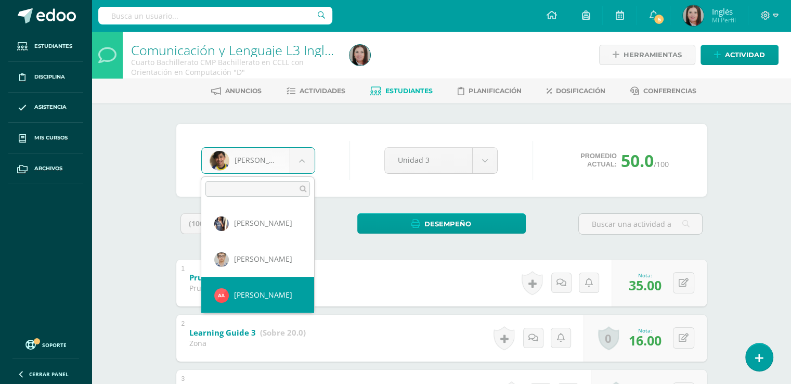
select select "2302"
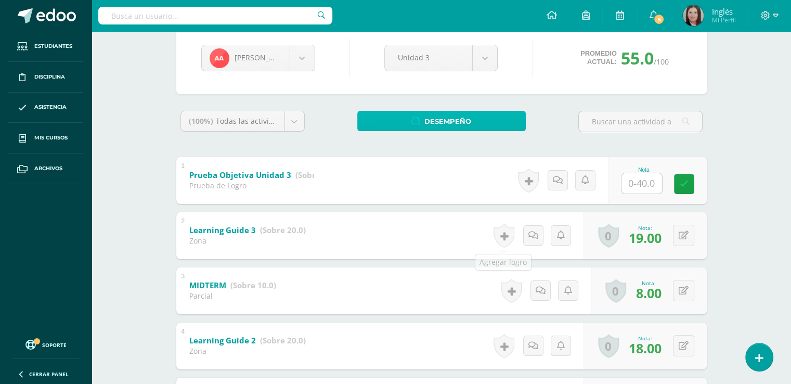
scroll to position [104, 0]
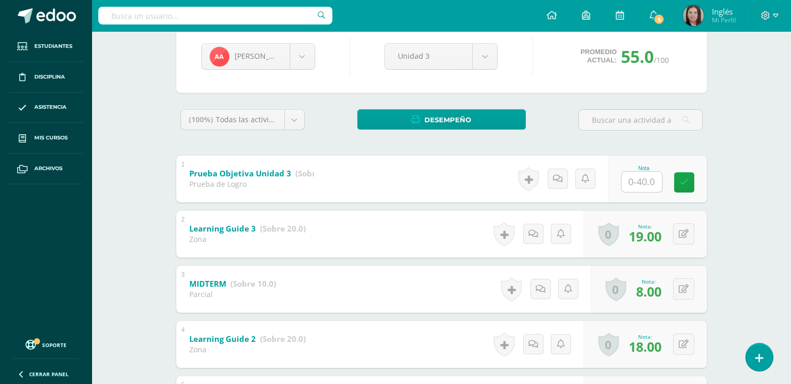
click at [641, 186] on input "text" at bounding box center [641, 182] width 41 height 20
type input "36"
click at [691, 180] on icon at bounding box center [690, 182] width 9 height 9
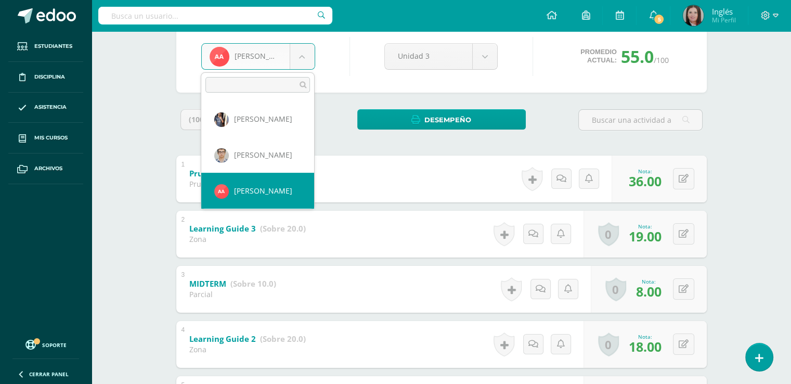
click at [311, 53] on body "Estudiantes Disciplina Asistencia Mis cursos Archivos Soporte Centro de ayuda Ú…" at bounding box center [395, 194] width 791 height 596
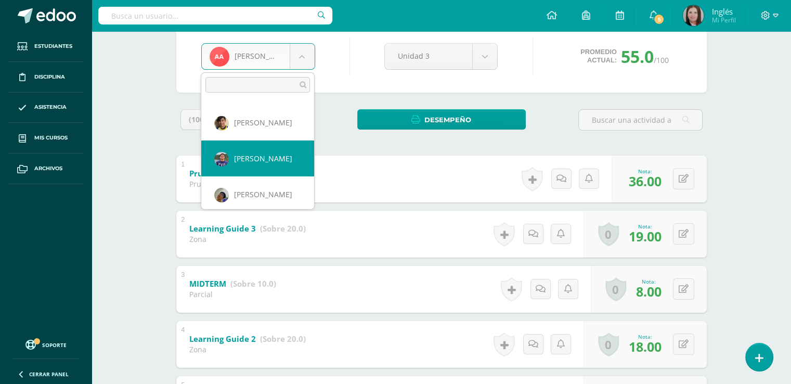
select select "675"
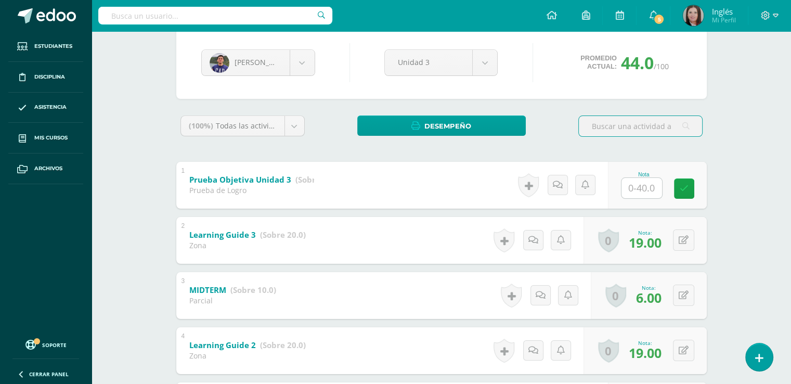
scroll to position [104, 0]
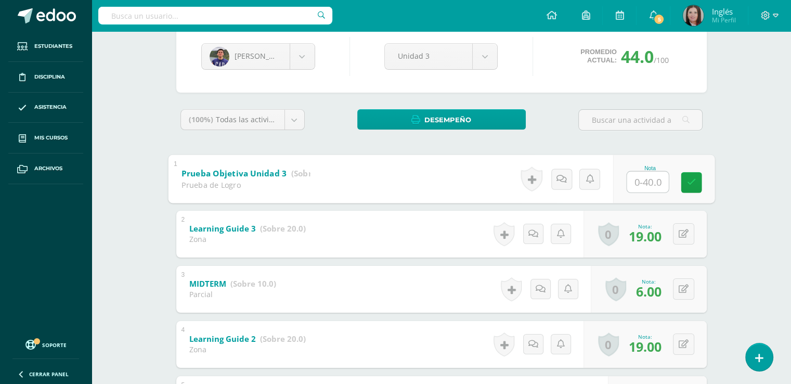
click at [637, 179] on input "text" at bounding box center [648, 181] width 42 height 21
click at [657, 183] on input "text" at bounding box center [648, 181] width 42 height 21
type input "36"
click at [691, 174] on link at bounding box center [691, 182] width 21 height 21
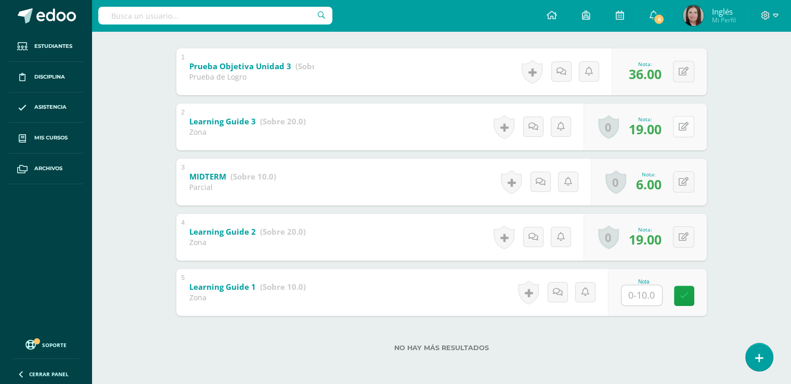
scroll to position [212, 0]
click at [634, 293] on input "text" at bounding box center [648, 293] width 42 height 21
type input "10"
click at [693, 295] on icon at bounding box center [690, 294] width 9 height 9
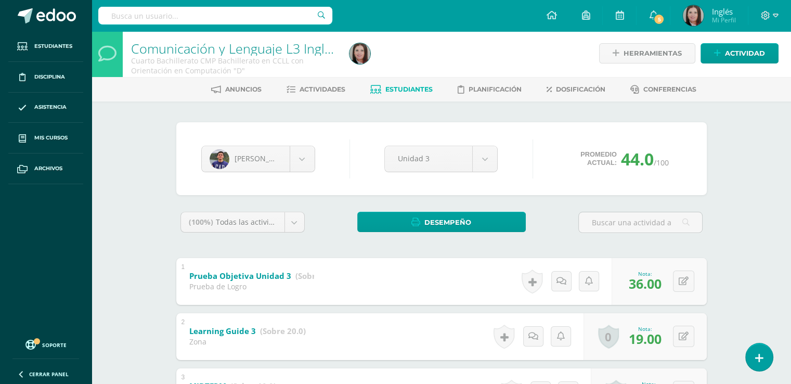
scroll to position [0, 0]
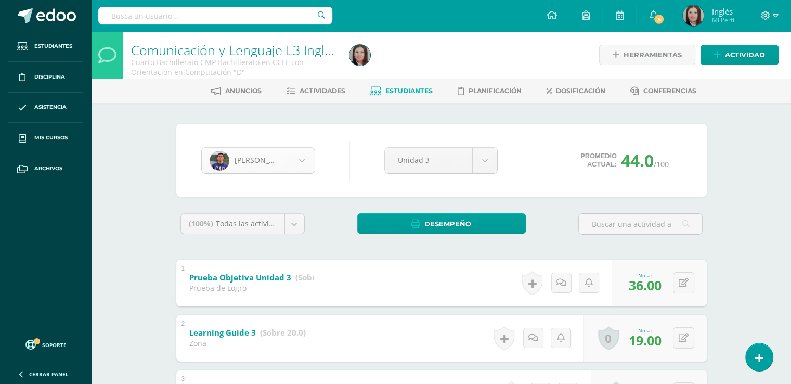
click at [311, 163] on body "Estudiantes Disciplina Asistencia Mis cursos Archivos Soporte Centro de ayuda Ú…" at bounding box center [395, 298] width 791 height 596
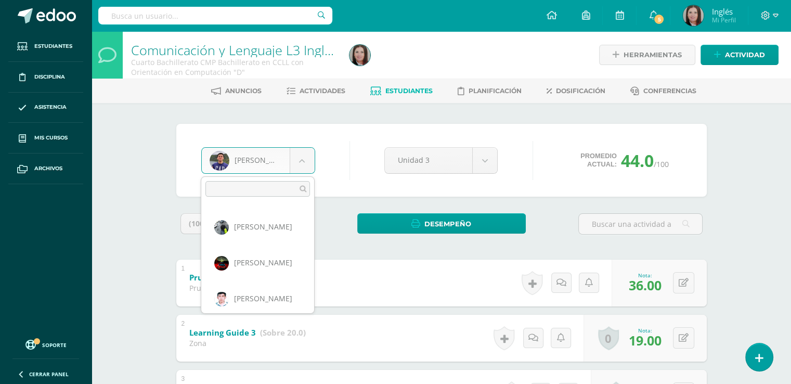
scroll to position [251, 0]
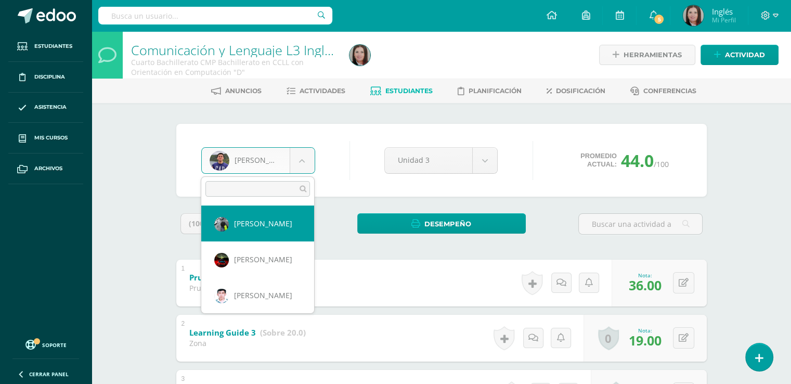
select select "646"
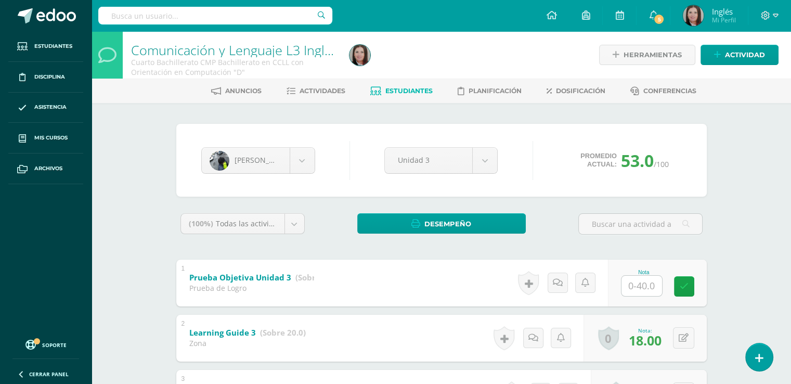
click at [641, 283] on input "text" at bounding box center [641, 286] width 41 height 20
type input "34"
click at [695, 283] on icon at bounding box center [690, 286] width 9 height 9
click at [305, 163] on body "Estudiantes Disciplina Asistencia Mis cursos Archivos Soporte Centro de ayuda Ú…" at bounding box center [395, 298] width 791 height 596
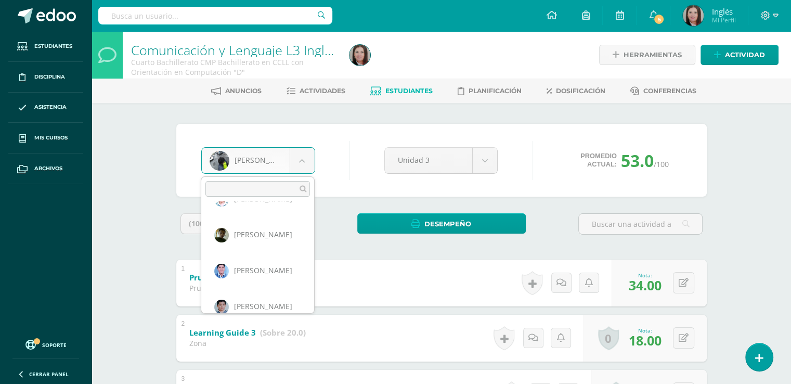
scroll to position [295, 0]
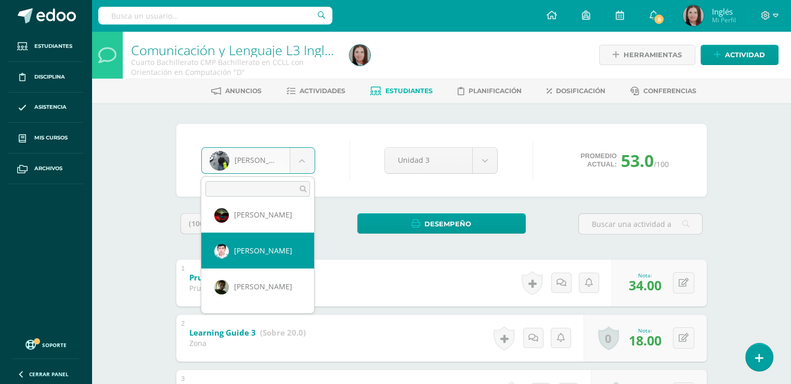
select select "682"
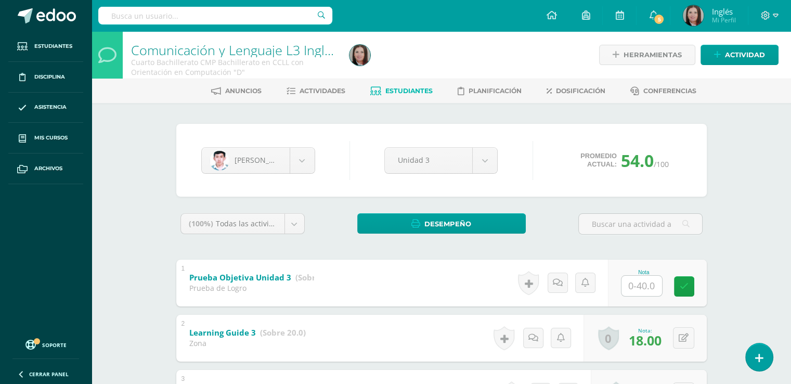
click at [642, 288] on input "text" at bounding box center [641, 286] width 41 height 20
type input "38"
click at [688, 293] on link at bounding box center [691, 286] width 21 height 21
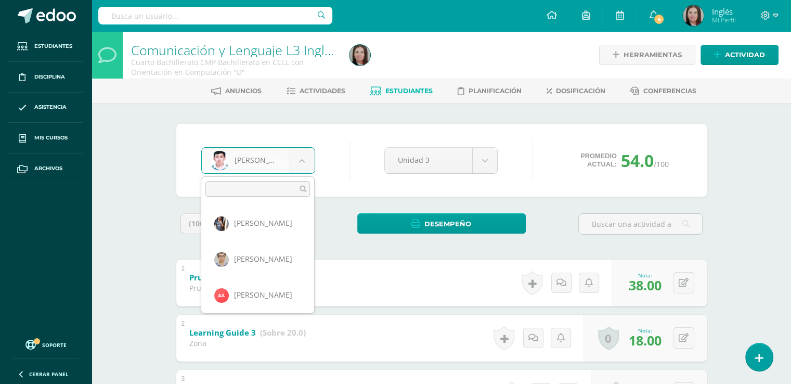
click at [309, 157] on body "Estudiantes Disciplina Asistencia Mis cursos Archivos Soporte Centro de ayuda Ú…" at bounding box center [395, 298] width 791 height 596
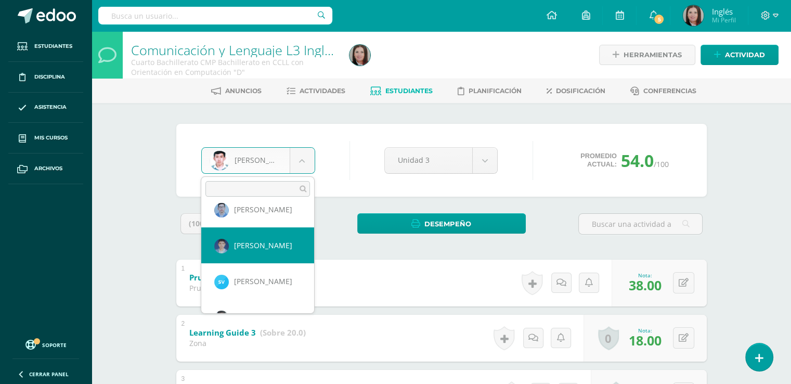
scroll to position [865, 0]
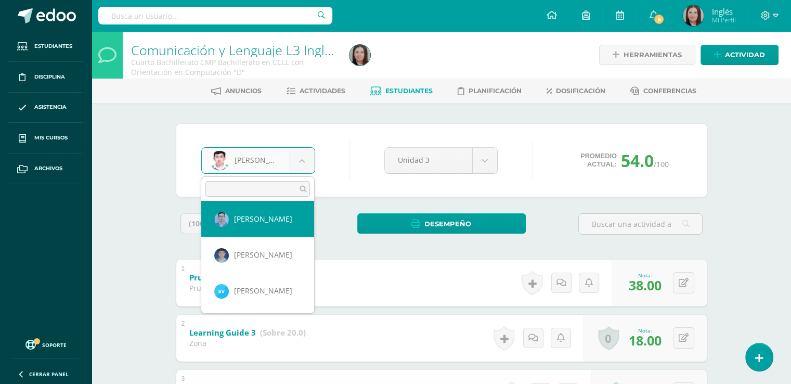
select select "668"
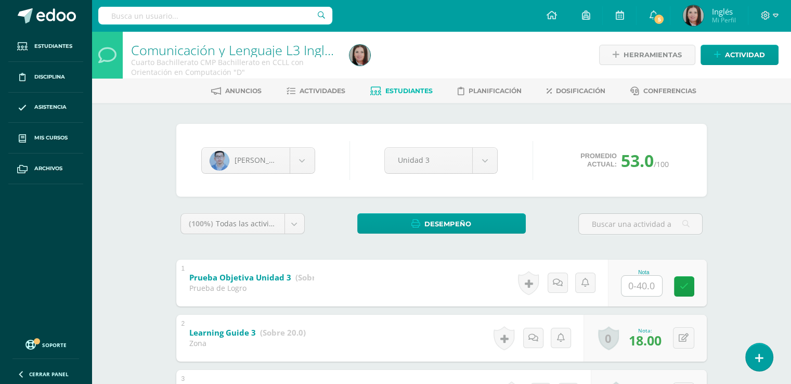
click at [637, 283] on input "text" at bounding box center [641, 286] width 41 height 20
type input "38"
click at [690, 283] on icon at bounding box center [690, 286] width 9 height 9
click at [296, 162] on body "Estudiantes Disciplina Asistencia Mis cursos Archivos Soporte Centro de ayuda Ú…" at bounding box center [395, 298] width 791 height 596
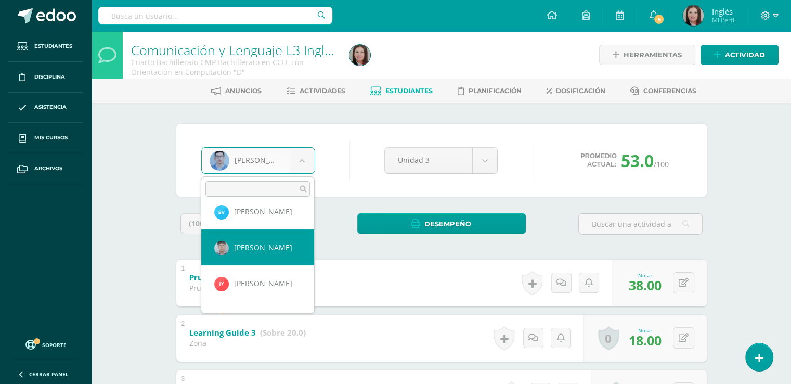
scroll to position [937, 0]
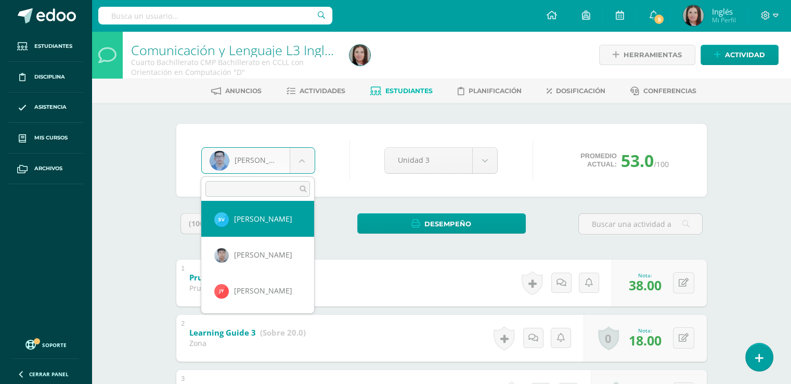
select select "2323"
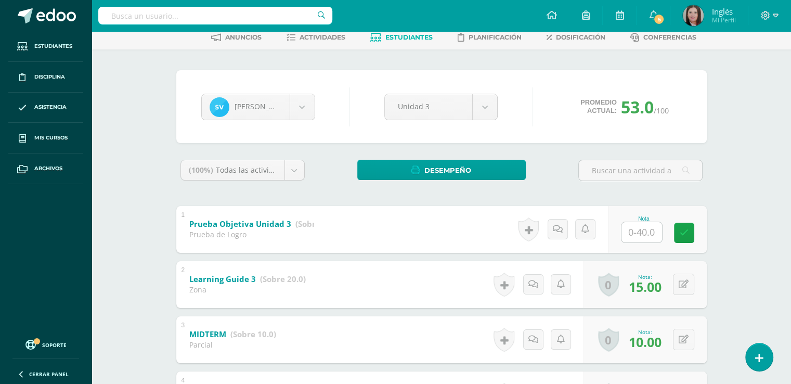
scroll to position [52, 0]
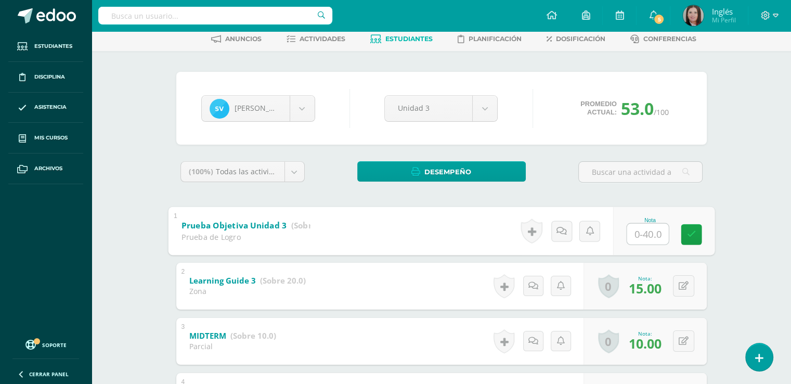
click at [639, 230] on input "text" at bounding box center [648, 233] width 42 height 21
type input "40"
click at [690, 233] on icon at bounding box center [690, 234] width 9 height 9
